Goal: Understand process/instructions: Learn about a topic

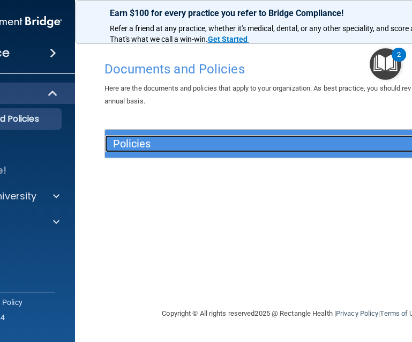
click at [297, 149] on h5 "Policies" at bounding box center [245, 144] width 265 height 12
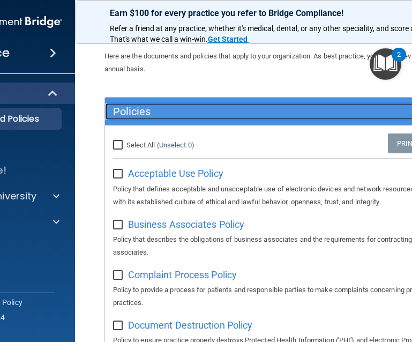
scroll to position [13, 0]
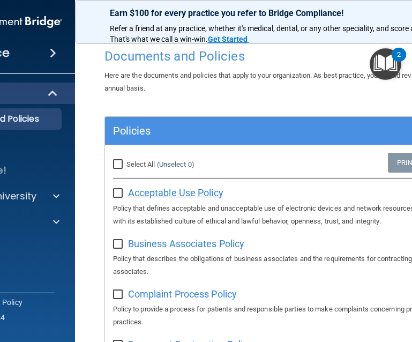
click at [149, 193] on span "Acceptable Use Policy" at bounding box center [175, 192] width 95 height 11
click at [119, 193] on input "checkbox" at bounding box center [119, 193] width 12 height 9
checkbox input "true"
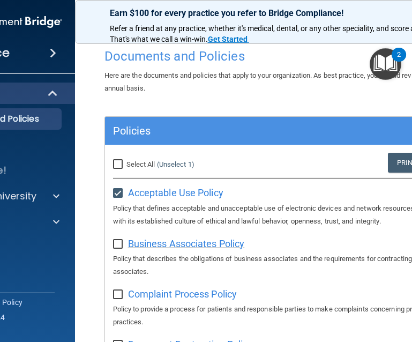
scroll to position [0, 0]
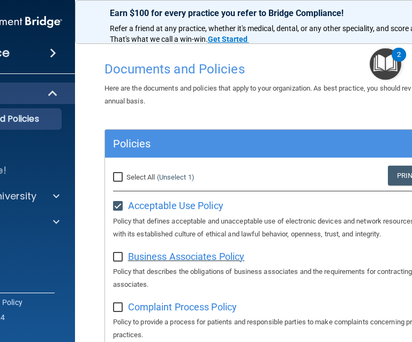
click at [180, 254] on span "Business Associates Policy" at bounding box center [186, 256] width 117 height 11
click at [118, 258] on input "checkbox" at bounding box center [119, 257] width 12 height 9
checkbox input "true"
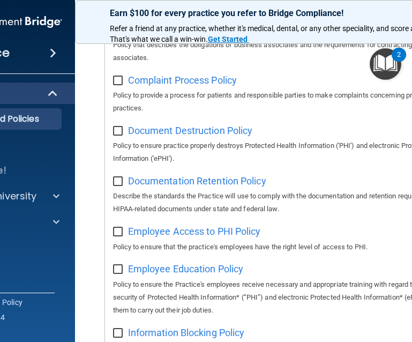
scroll to position [200, 0]
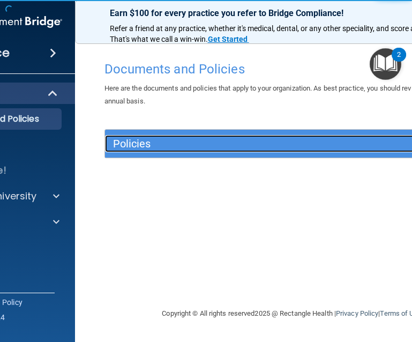
click at [319, 148] on h5 "Policies" at bounding box center [245, 144] width 265 height 12
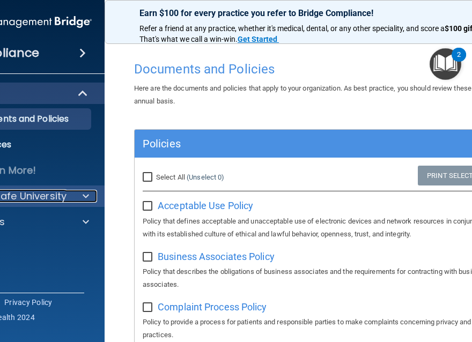
click at [87, 197] on span at bounding box center [86, 196] width 6 height 13
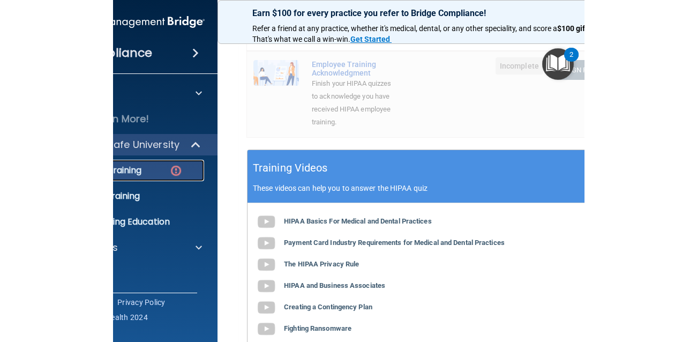
scroll to position [368, 0]
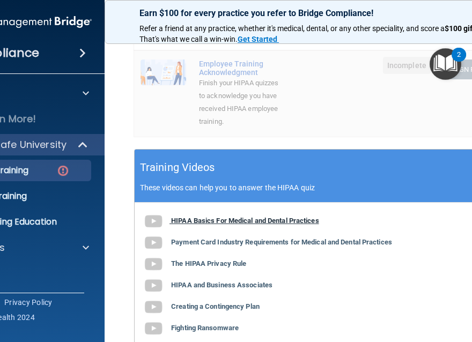
click at [286, 225] on b "HIPAA Basics For Medical and Dental Practices" at bounding box center [245, 220] width 148 height 8
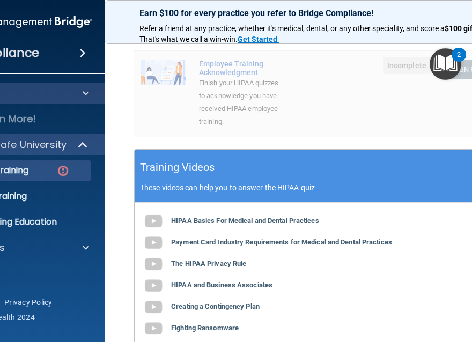
click at [38, 100] on div "HIPAA" at bounding box center [19, 93] width 172 height 21
